Goal: Transaction & Acquisition: Purchase product/service

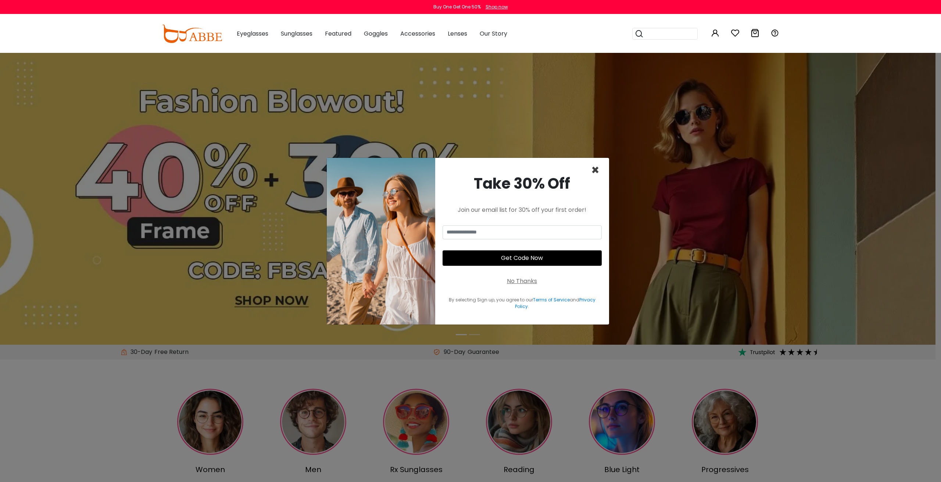
click at [595, 169] on span "×" at bounding box center [595, 170] width 8 height 19
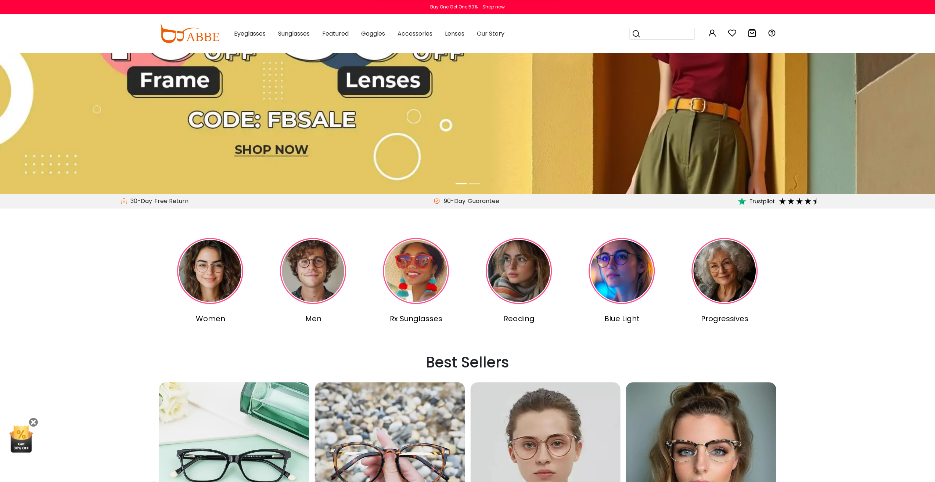
scroll to position [184, 0]
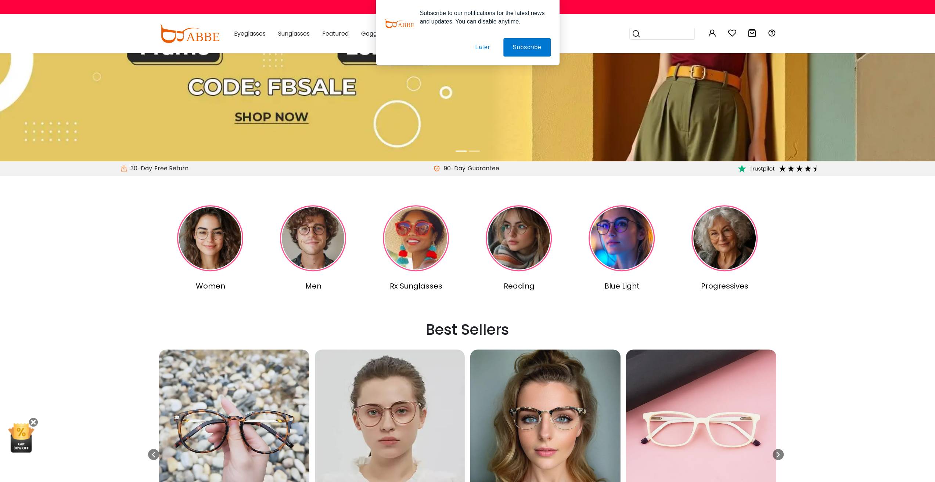
click at [314, 245] on img at bounding box center [313, 238] width 66 height 66
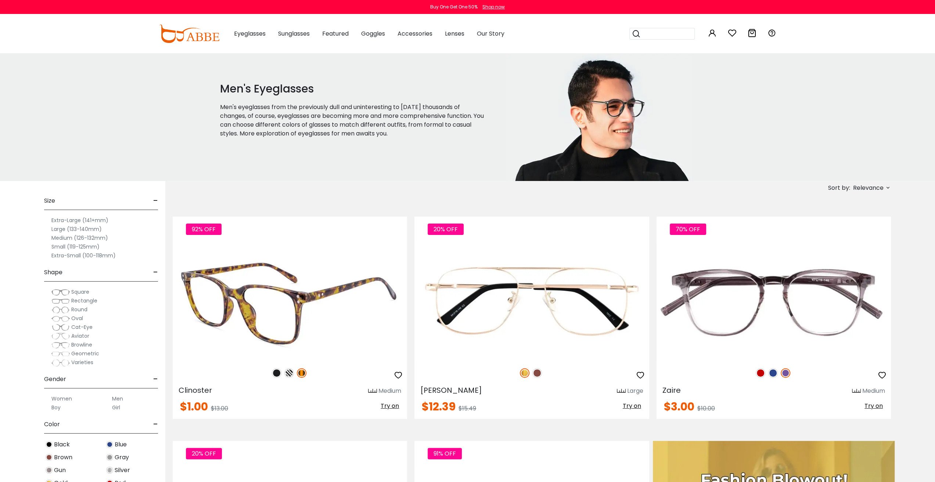
click at [277, 374] on img at bounding box center [277, 374] width 10 height 10
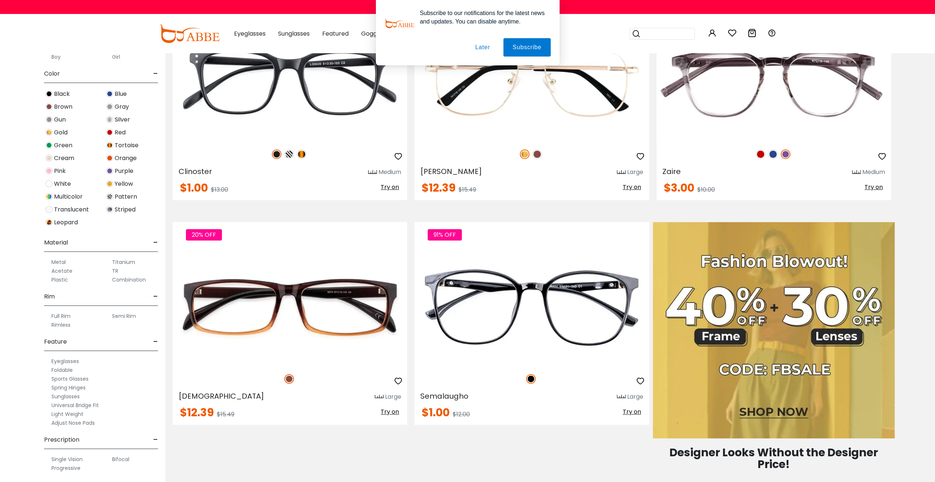
scroll to position [220, 0]
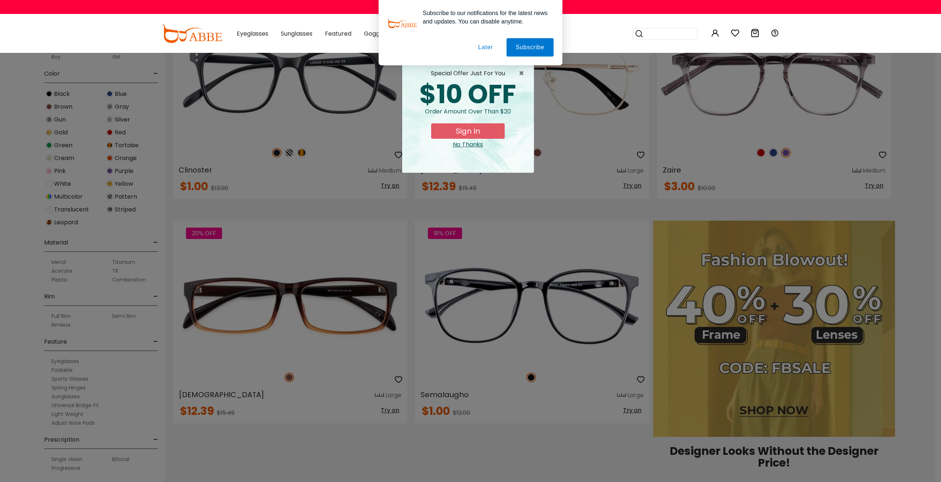
click at [0, 0] on button "Later" at bounding box center [0, 0] width 0 height 0
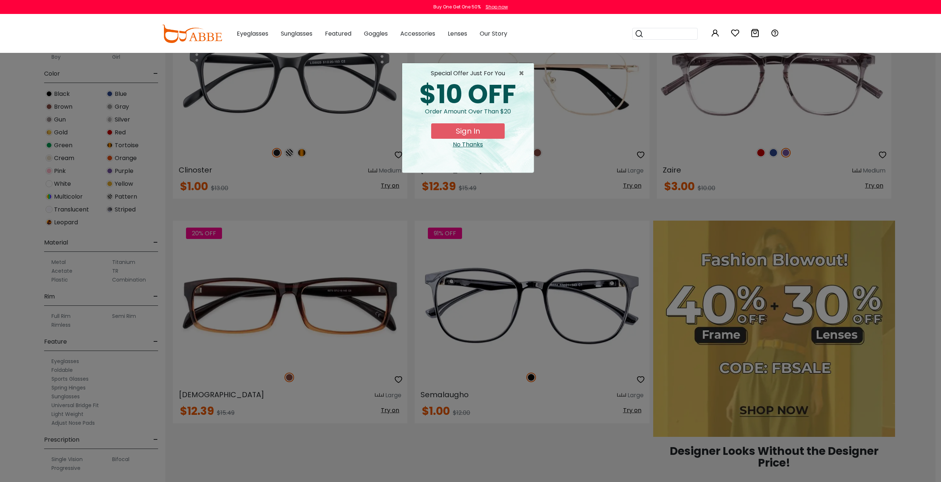
click at [455, 144] on div "No Thanks" at bounding box center [468, 144] width 120 height 9
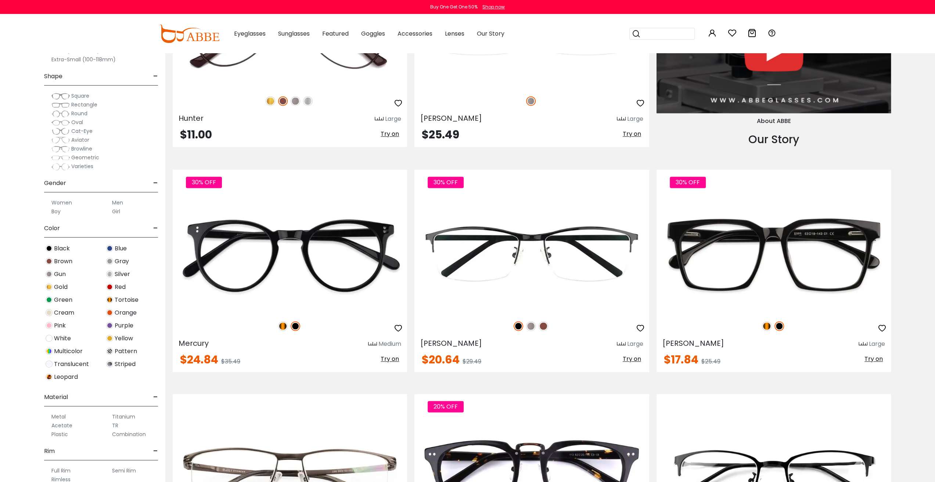
scroll to position [0, 0]
click at [78, 99] on span "Square" at bounding box center [80, 99] width 18 height 7
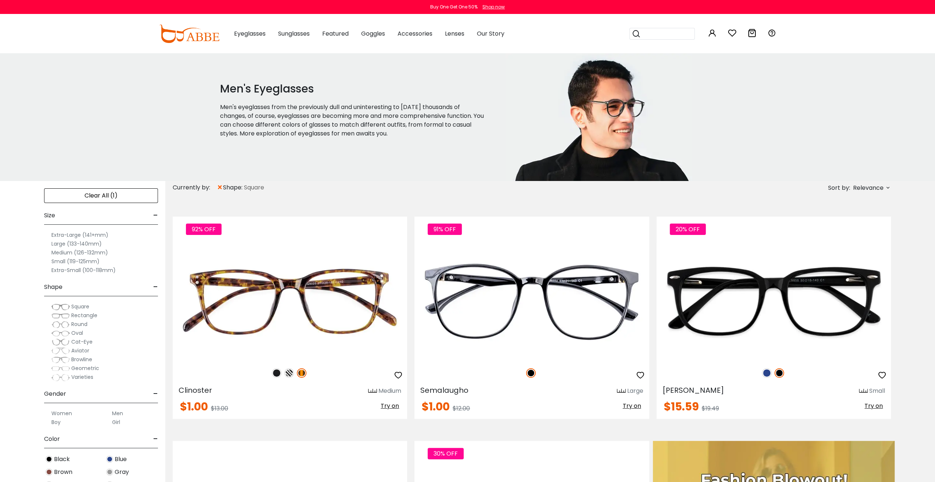
click at [79, 315] on span "Rectangle" at bounding box center [84, 315] width 26 height 7
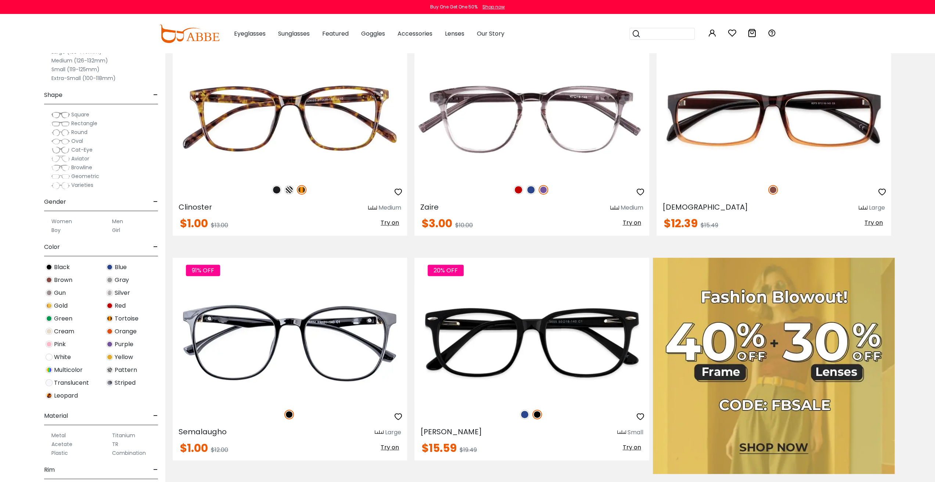
scroll to position [184, 0]
click at [110, 219] on div "Men" at bounding box center [131, 221] width 53 height 9
click at [116, 220] on label "Men" at bounding box center [117, 221] width 11 height 9
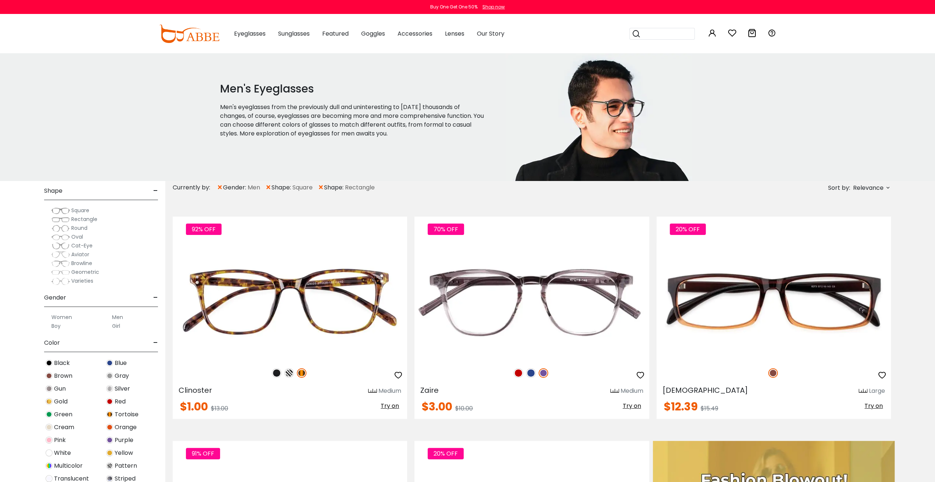
scroll to position [147, 0]
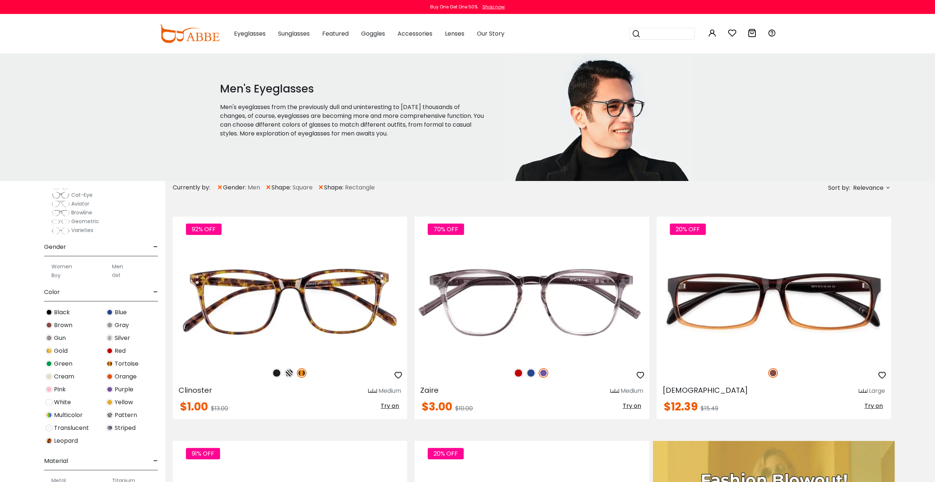
click at [58, 274] on label "Boy" at bounding box center [55, 275] width 9 height 9
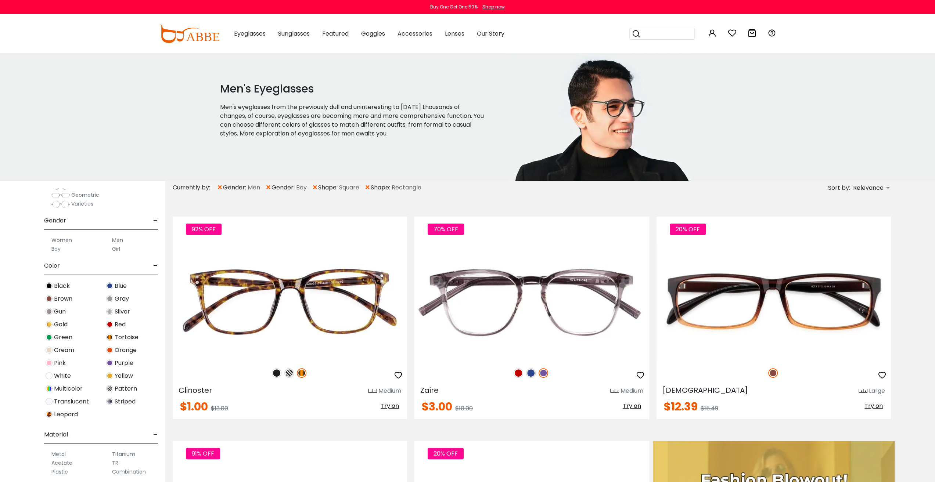
scroll to position [37, 0]
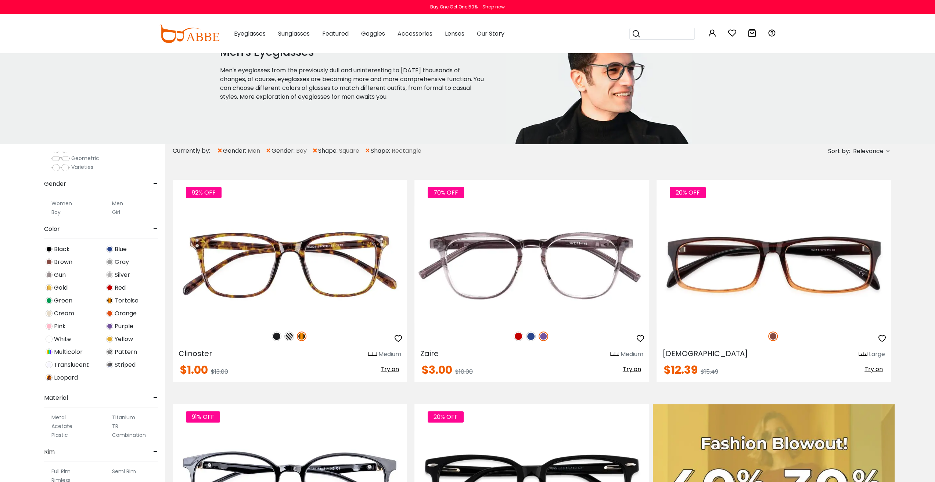
click at [62, 249] on span "Black" at bounding box center [62, 249] width 16 height 9
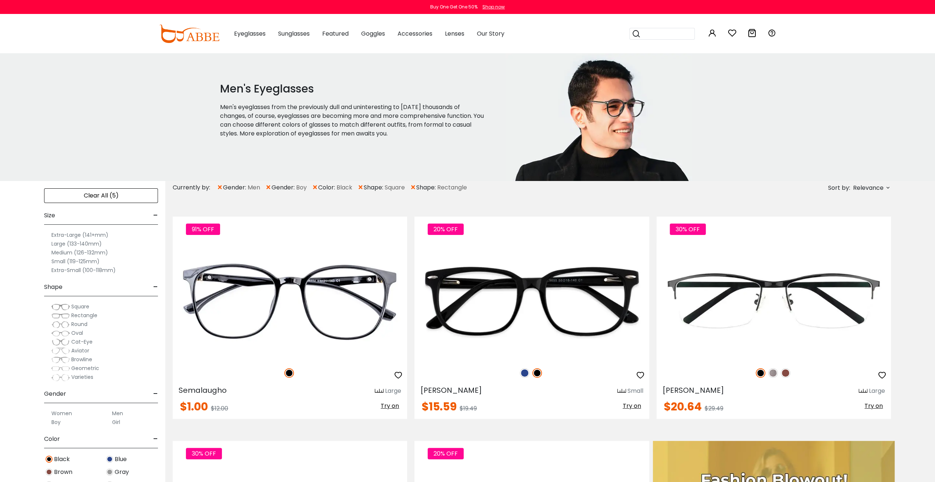
scroll to position [173, 0]
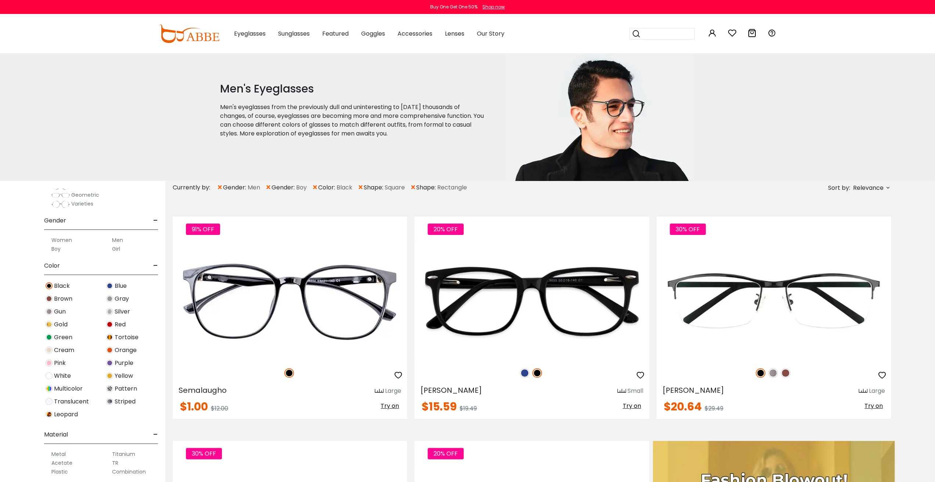
click at [123, 338] on span "Tortoise" at bounding box center [127, 337] width 24 height 9
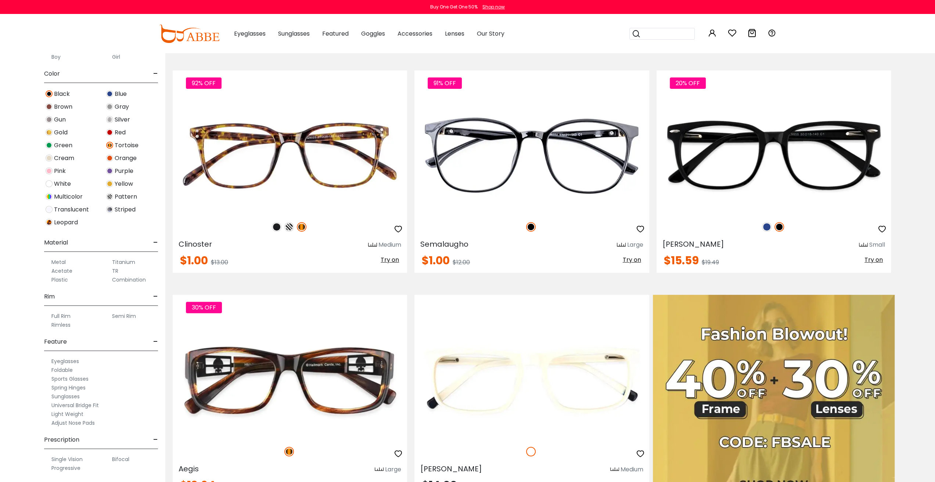
scroll to position [147, 0]
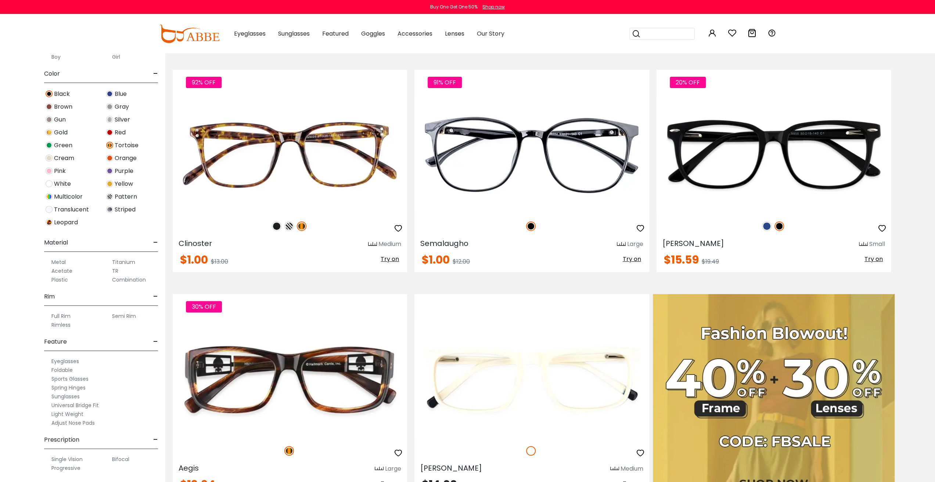
click at [67, 269] on label "Acetate" at bounding box center [61, 271] width 21 height 9
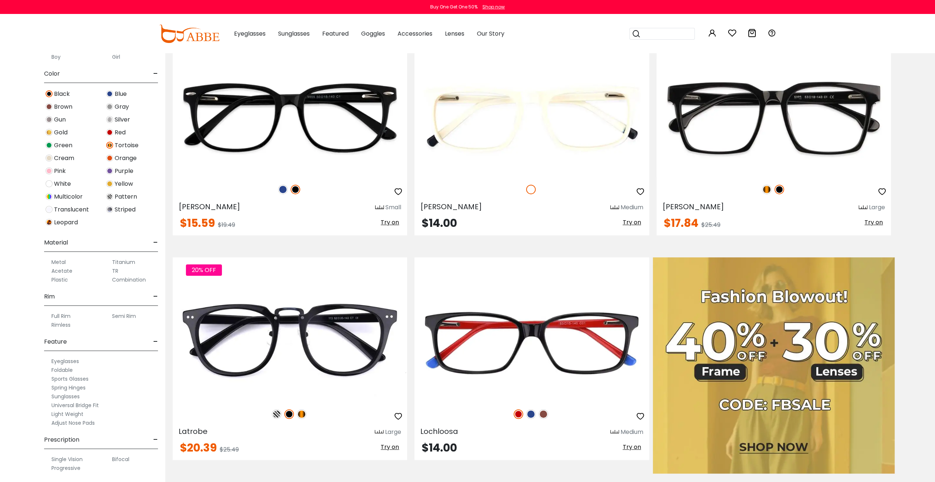
scroll to position [173, 0]
click at [61, 313] on label "Full Rim" at bounding box center [60, 316] width 19 height 9
click at [69, 314] on label "Full Rim" at bounding box center [60, 316] width 19 height 9
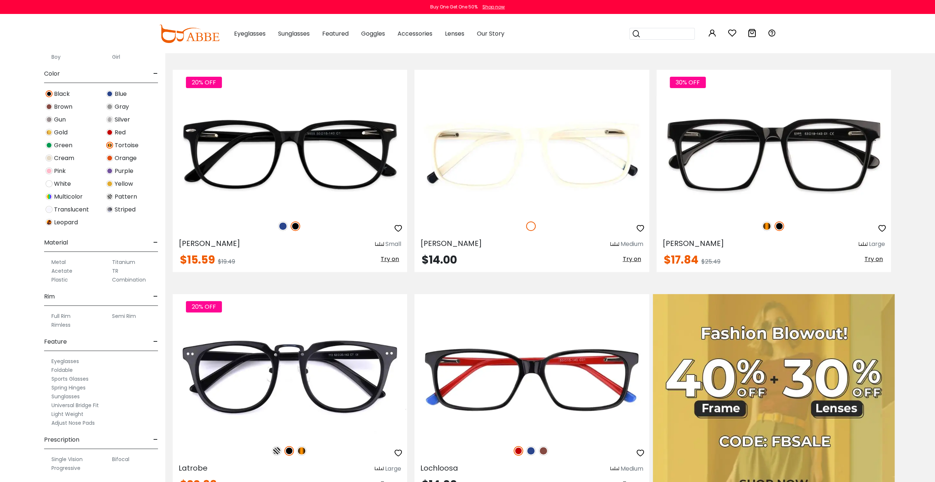
scroll to position [173, 0]
click at [76, 457] on label "Single Vision" at bounding box center [66, 459] width 31 height 9
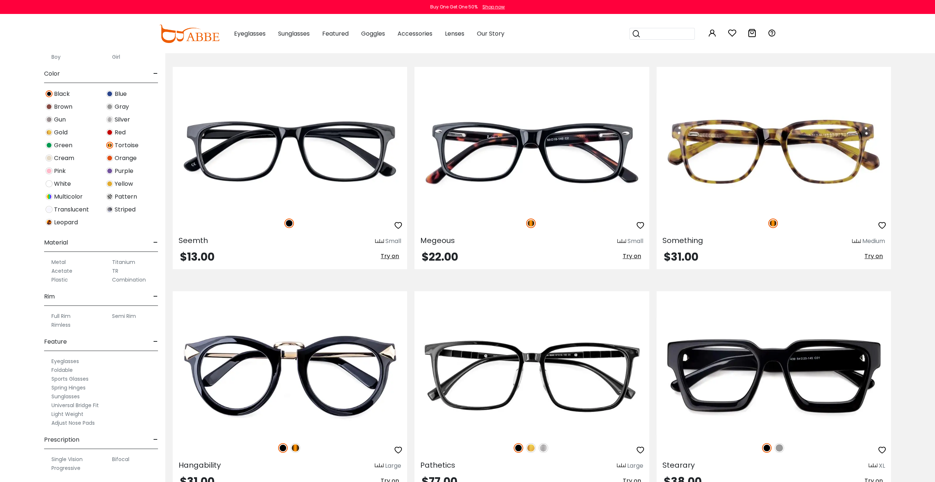
scroll to position [3050, 0]
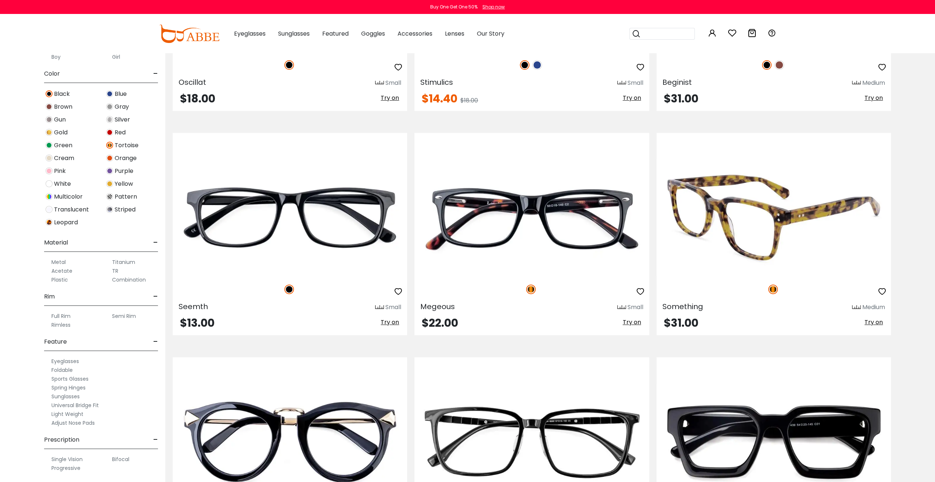
click at [734, 233] on img at bounding box center [774, 217] width 234 height 117
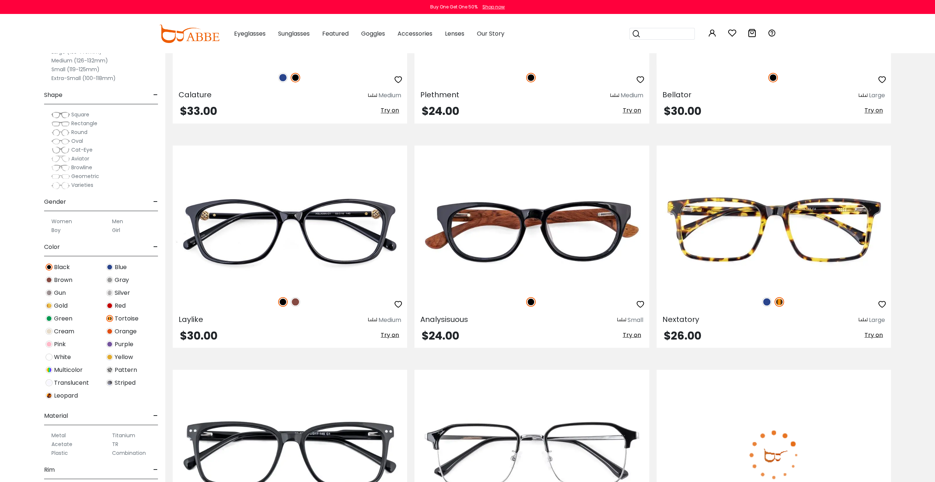
scroll to position [3969, 0]
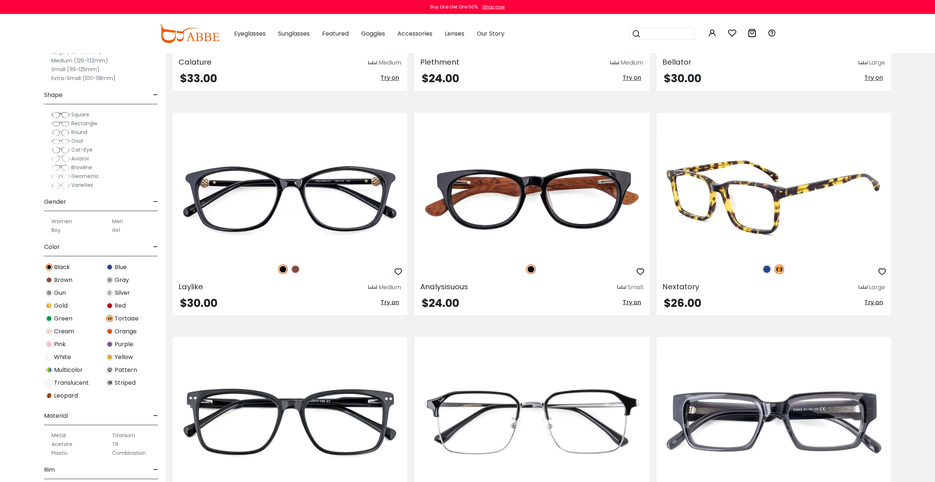
click at [741, 216] on img at bounding box center [774, 197] width 234 height 117
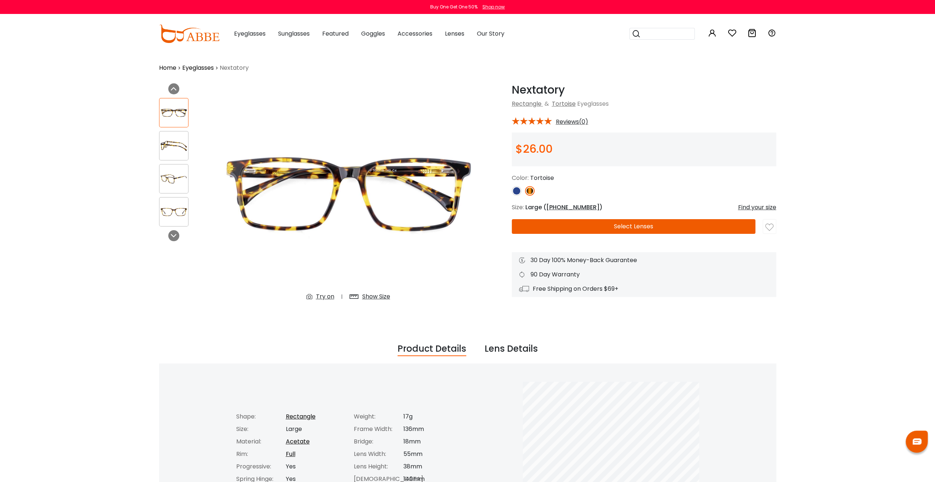
click at [627, 222] on button "Select Lenses" at bounding box center [634, 226] width 244 height 15
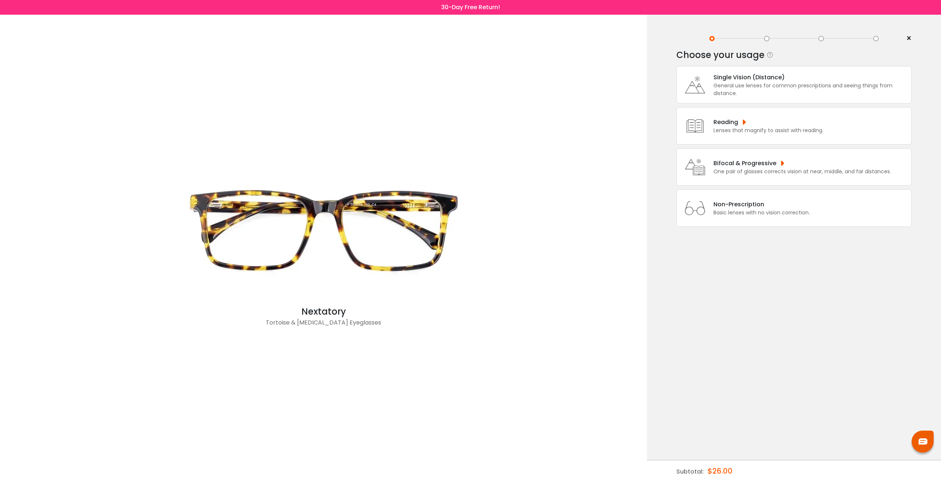
click at [729, 83] on div "General use lenses for common prescriptions and seeing things from distance." at bounding box center [810, 89] width 194 height 15
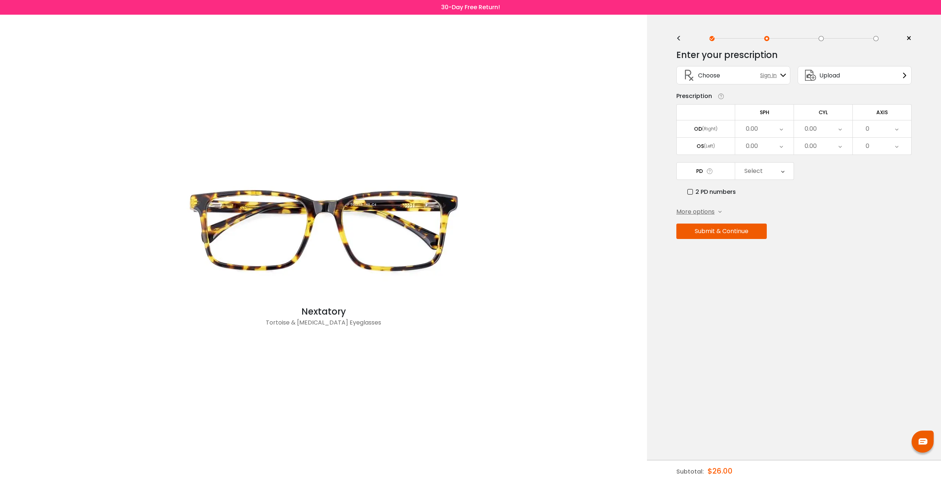
click at [781, 130] on icon at bounding box center [780, 129] width 3 height 17
click at [762, 161] on li "-11.00" at bounding box center [764, 161] width 58 height 13
click at [841, 130] on icon at bounding box center [839, 129] width 3 height 17
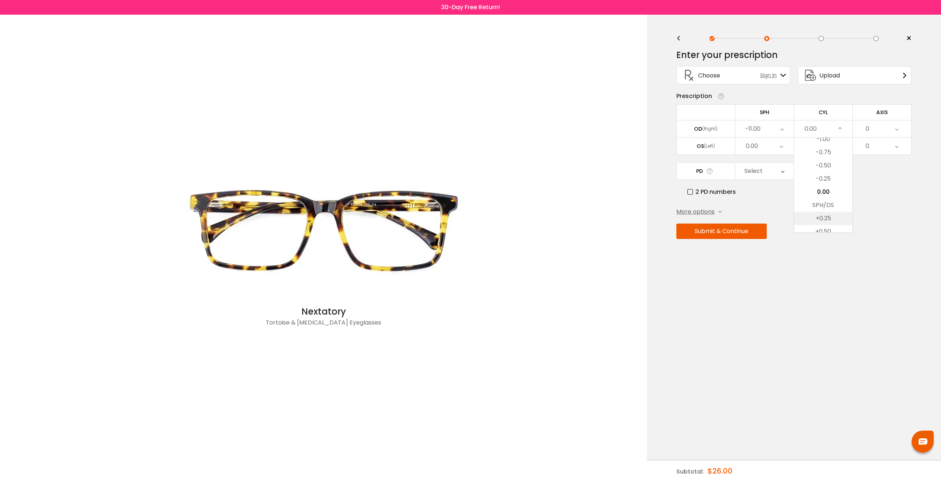
click at [824, 217] on li "+0.25" at bounding box center [823, 218] width 58 height 13
click at [897, 129] on icon at bounding box center [896, 129] width 3 height 17
click at [880, 181] on li "14" at bounding box center [882, 182] width 58 height 13
click at [781, 143] on icon at bounding box center [780, 146] width 3 height 17
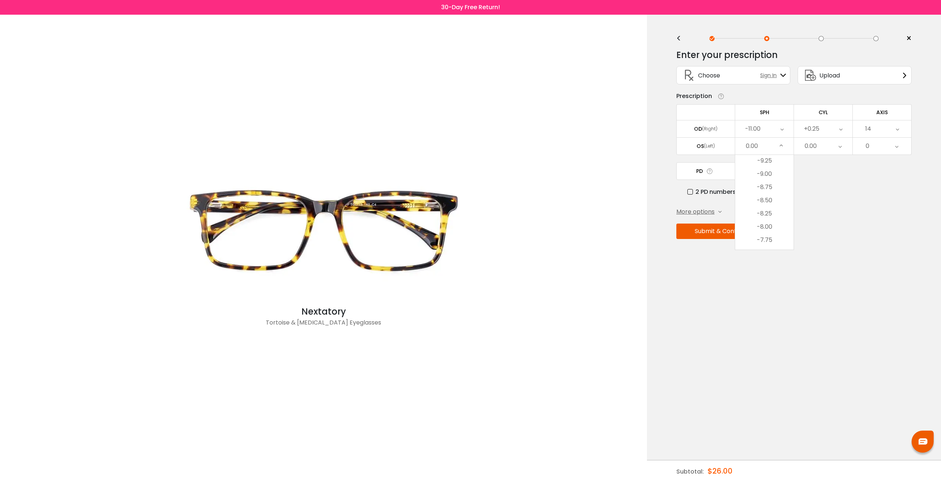
scroll to position [459, 0]
drag, startPoint x: 767, startPoint y: 191, endPoint x: 770, endPoint y: 189, distance: 4.0
click at [767, 191] on li "-10.75" at bounding box center [764, 191] width 58 height 13
click at [839, 145] on icon at bounding box center [839, 146] width 3 height 17
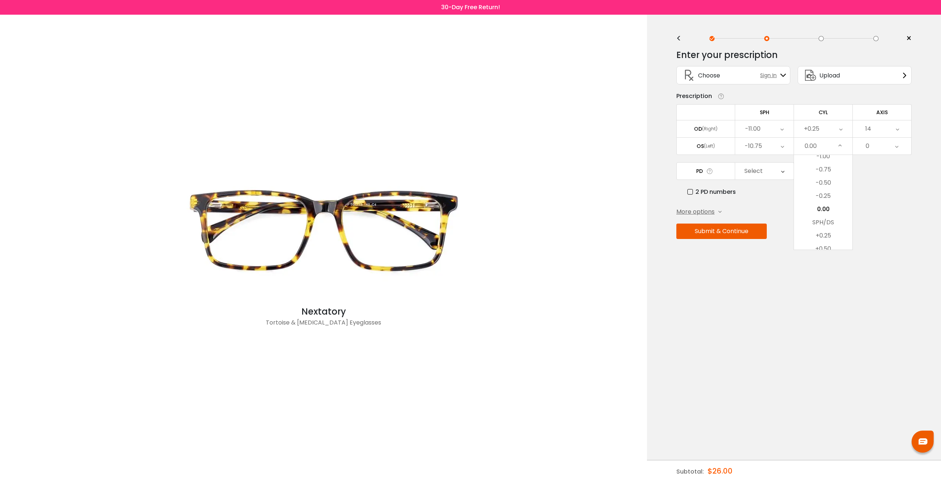
scroll to position [306, 0]
click at [825, 212] on li "+0.50" at bounding box center [823, 212] width 58 height 13
click at [897, 145] on icon at bounding box center [896, 146] width 3 height 17
click at [880, 163] on li "174" at bounding box center [882, 164] width 58 height 13
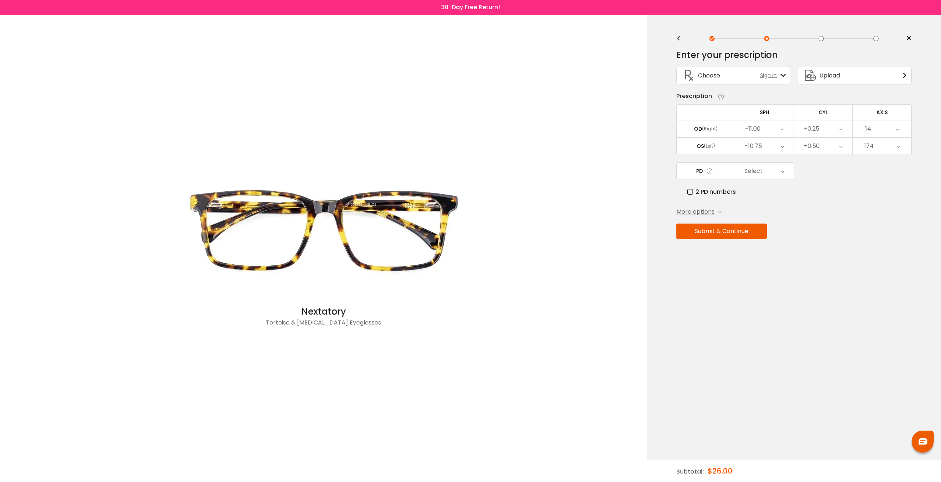
click at [785, 169] on div "Select" at bounding box center [764, 171] width 58 height 17
click at [768, 206] on li "61" at bounding box center [764, 207] width 58 height 13
click at [706, 230] on button "Submit & Continue" at bounding box center [721, 231] width 90 height 15
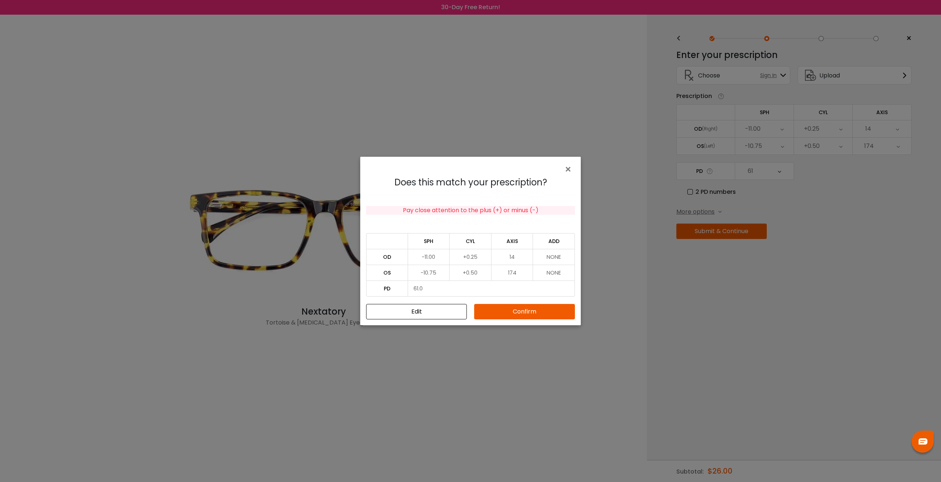
click at [518, 313] on button "Confirm" at bounding box center [524, 311] width 101 height 15
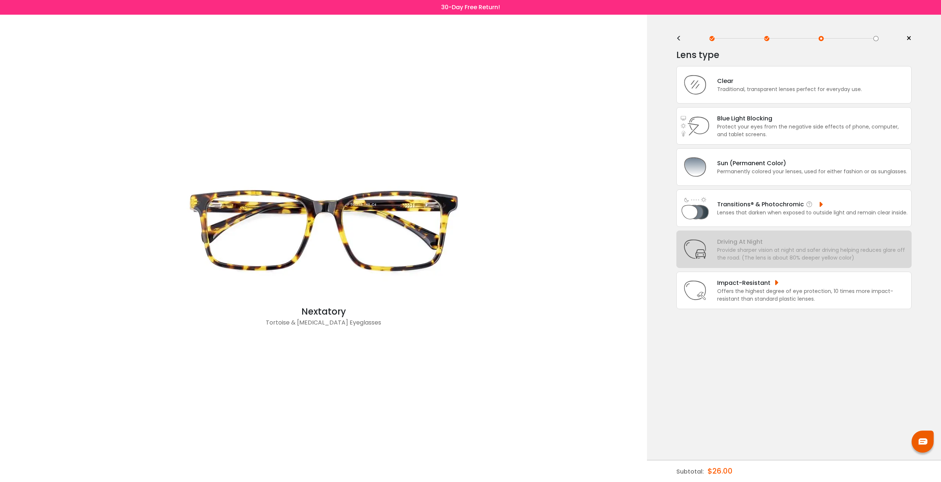
click at [762, 202] on div "Transitions® & Photochromic" at bounding box center [812, 204] width 190 height 9
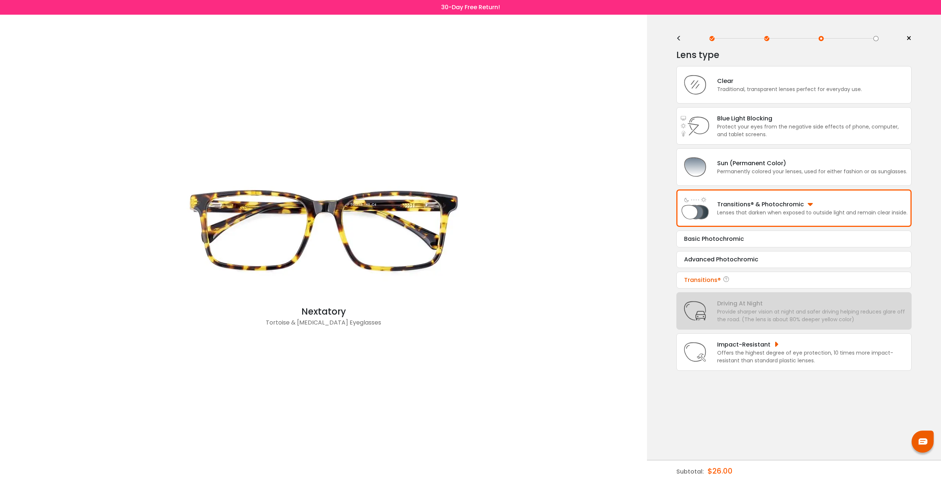
click at [705, 277] on div "Transitions®" at bounding box center [794, 280] width 220 height 9
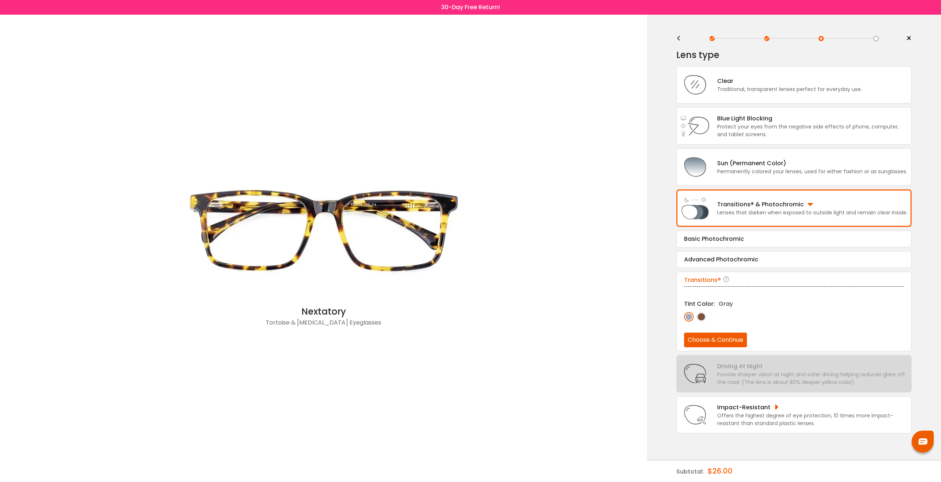
click at [706, 338] on button "Choose & Continue" at bounding box center [715, 340] width 63 height 15
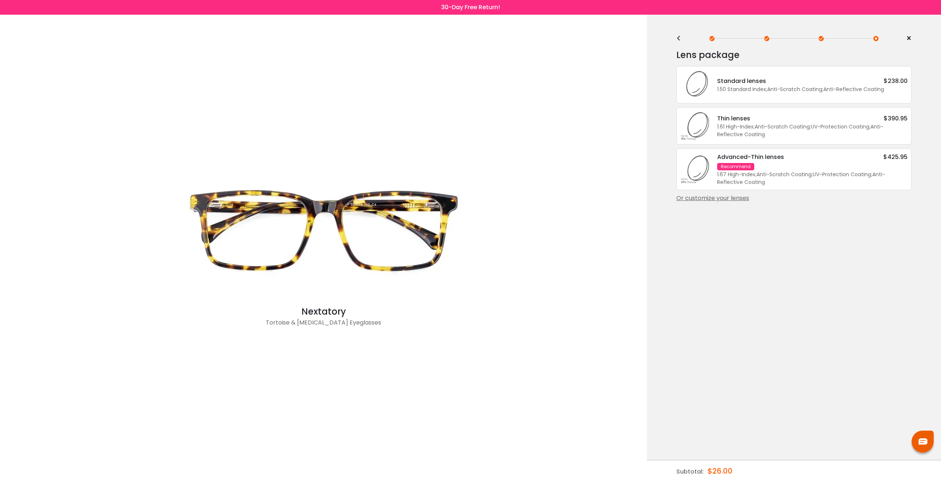
click at [679, 39] on div "<" at bounding box center [681, 39] width 11 height 6
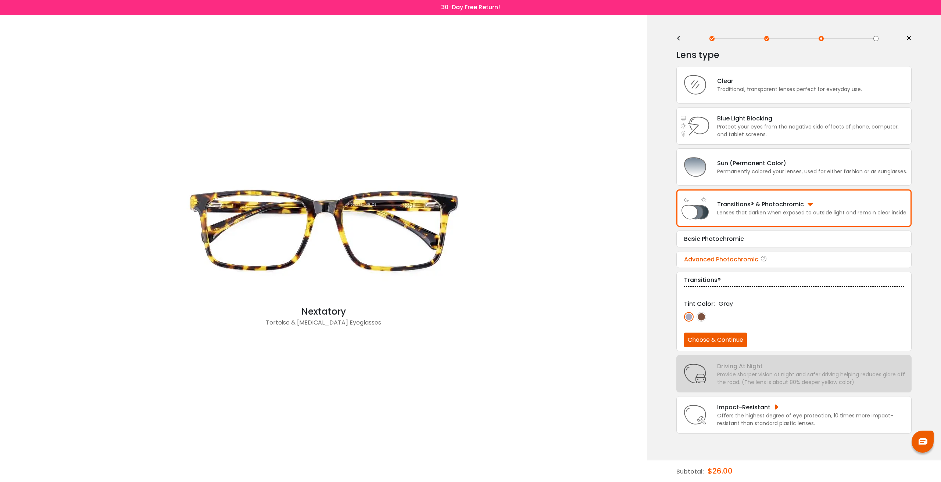
click at [718, 258] on div "Advanced Photochromic" at bounding box center [794, 259] width 220 height 9
click at [689, 292] on img at bounding box center [689, 297] width 10 height 10
click at [700, 320] on button "Choose & Continue" at bounding box center [715, 319] width 63 height 15
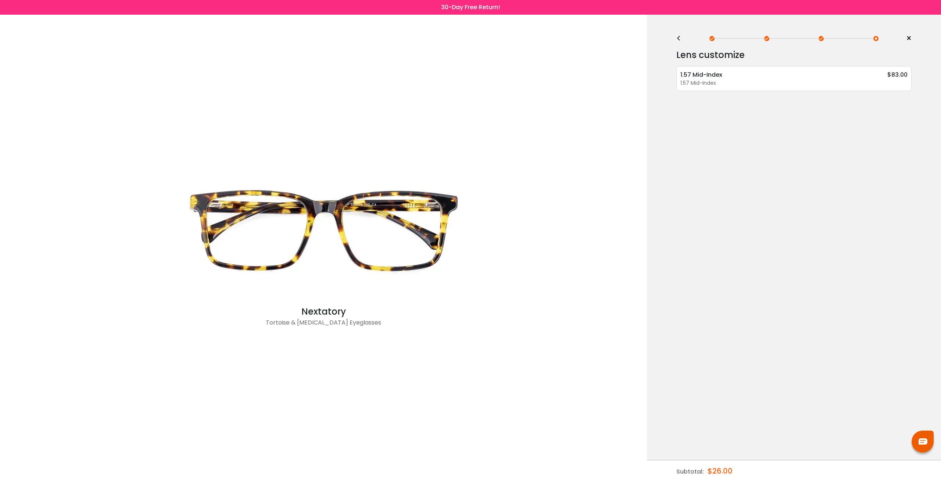
click at [679, 39] on div "<" at bounding box center [681, 39] width 11 height 6
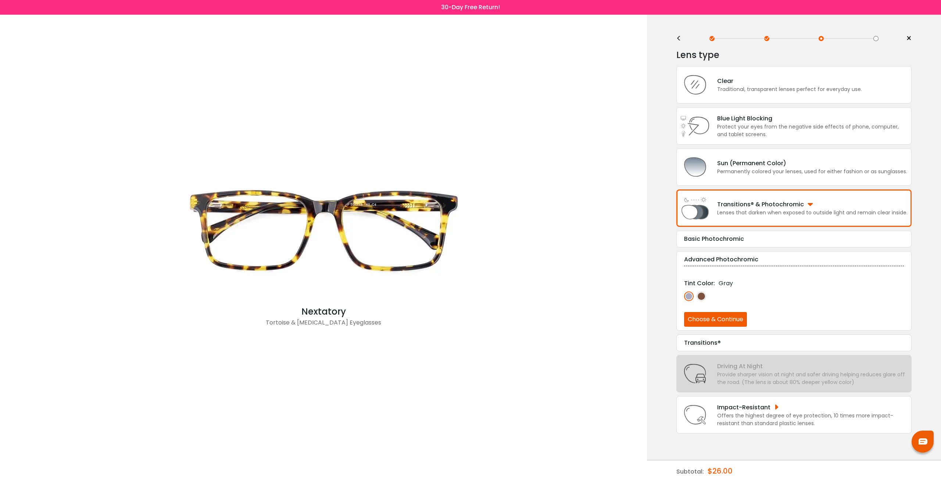
click at [728, 206] on div "Transitions® & Photochromic" at bounding box center [812, 204] width 190 height 9
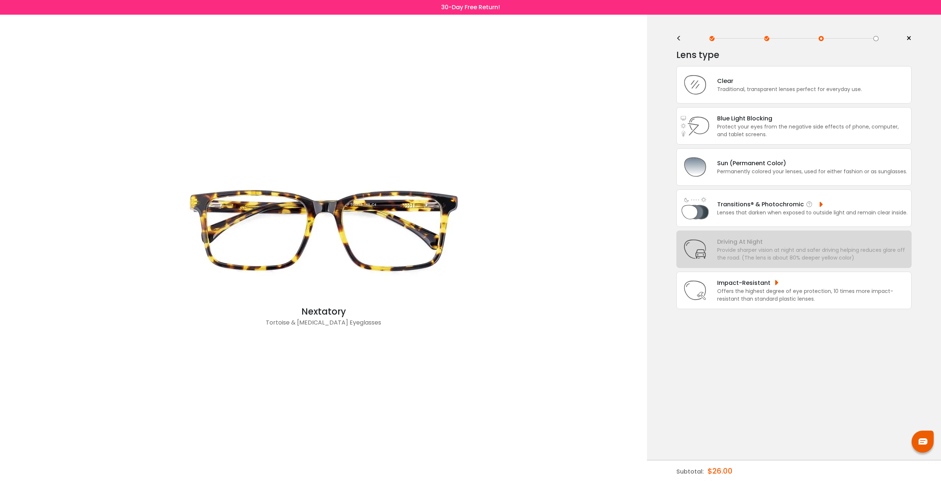
click at [733, 203] on div "Transitions® & Photochromic" at bounding box center [812, 204] width 190 height 9
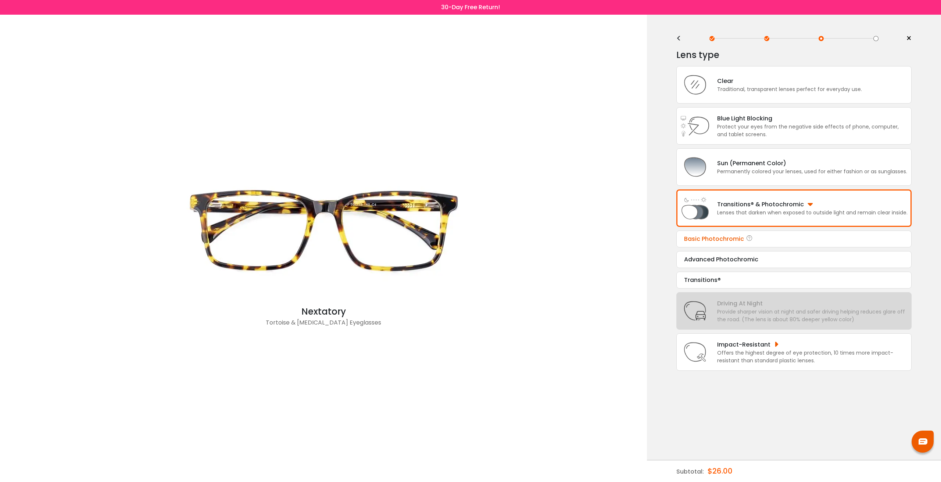
click at [718, 238] on div "Basic Photochromic" at bounding box center [794, 239] width 220 height 9
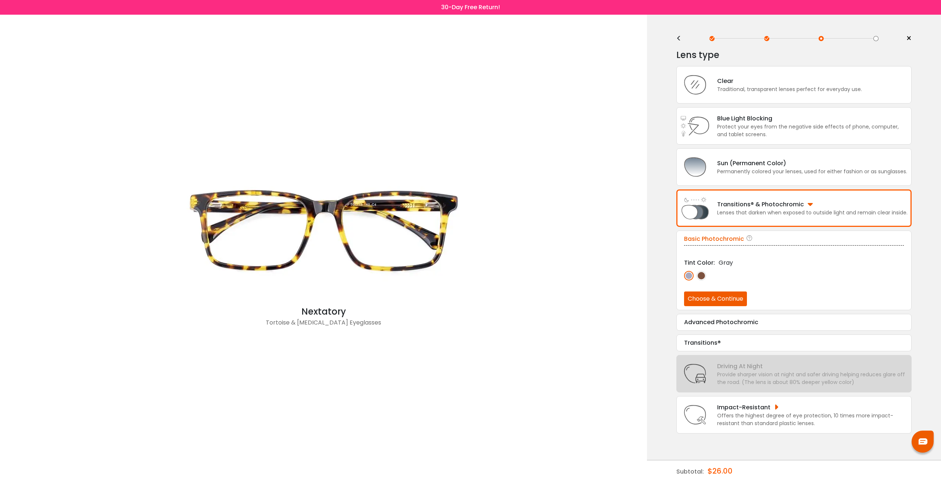
click at [689, 275] on img at bounding box center [689, 276] width 10 height 10
click at [690, 298] on button "Choose & Continue" at bounding box center [715, 299] width 63 height 15
